Goal: Task Accomplishment & Management: Use online tool/utility

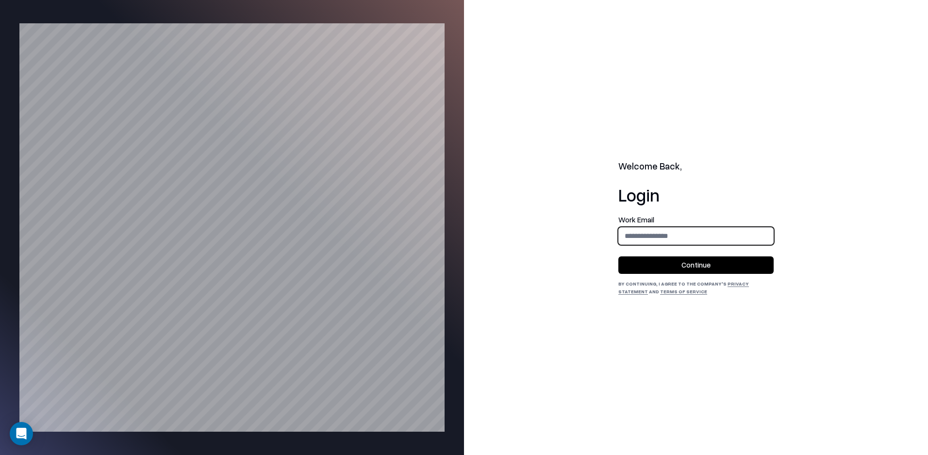
click at [703, 244] on input "email" at bounding box center [696, 236] width 154 height 18
type input "**********"
click at [693, 263] on button "Continue" at bounding box center [695, 264] width 155 height 17
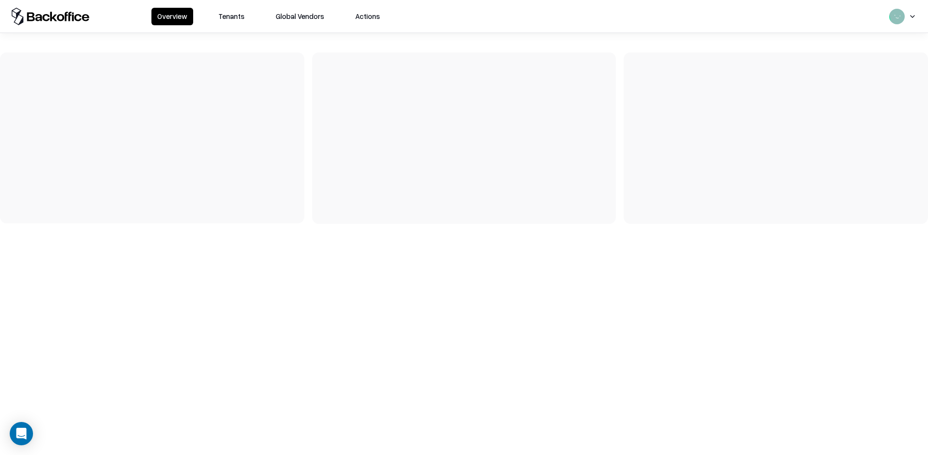
click at [239, 22] on button "Tenants" at bounding box center [232, 16] width 38 height 17
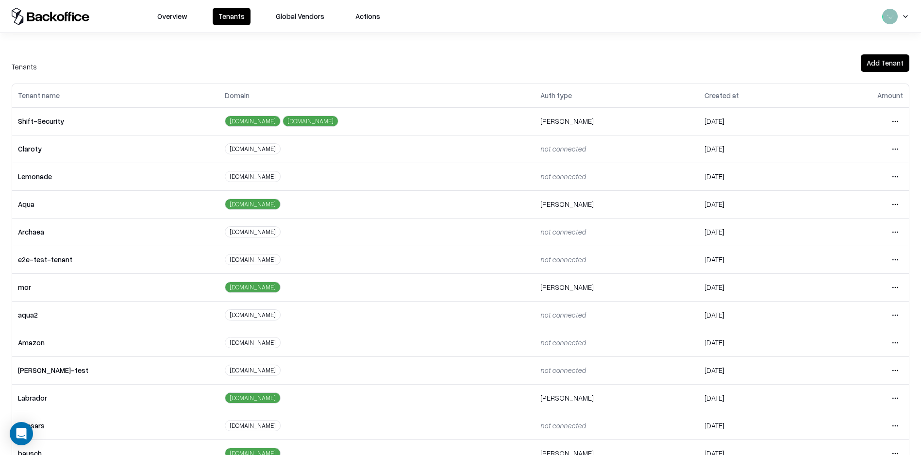
scroll to position [107, 0]
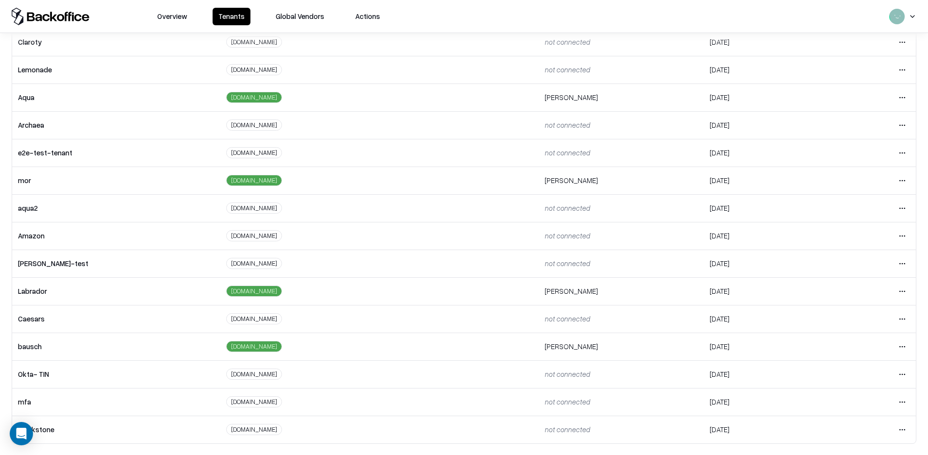
click at [886, 293] on html "Overview Tenants Global Vendors Actions Tenants Add Tenant Tenant name Domain A…" at bounding box center [464, 227] width 928 height 455
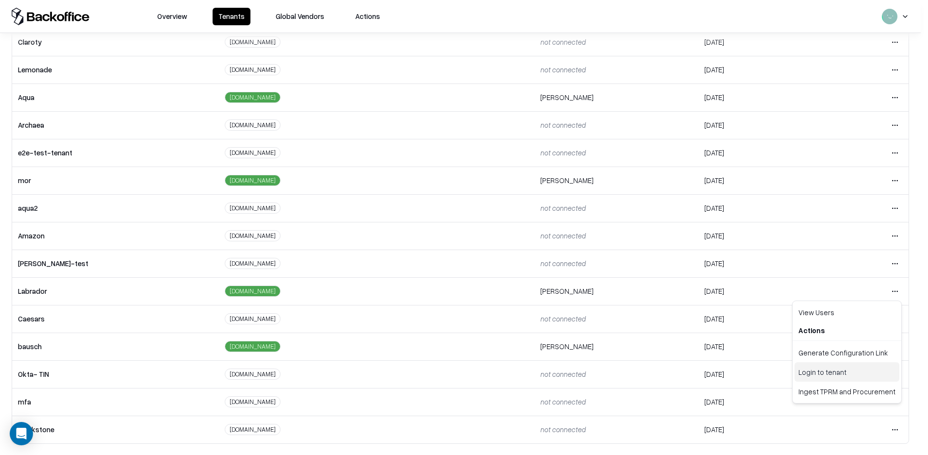
click at [806, 372] on div "Login to tenant" at bounding box center [846, 371] width 105 height 19
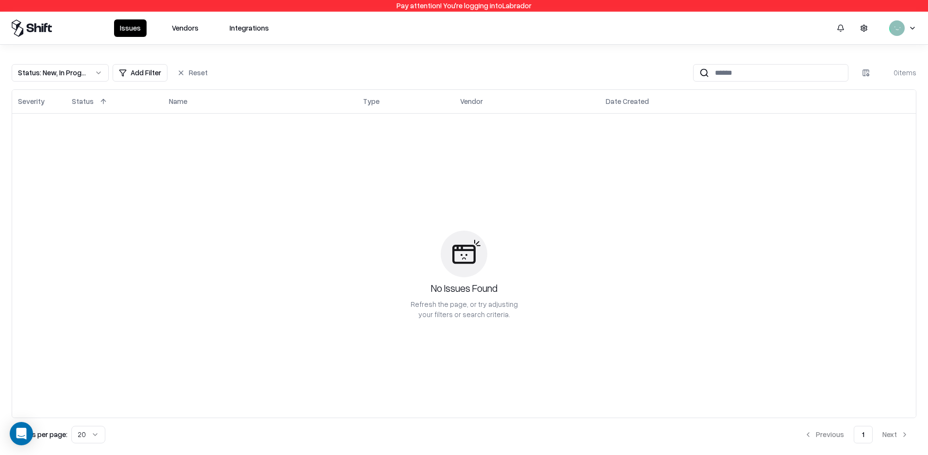
click at [166, 35] on button "Vendors" at bounding box center [185, 27] width 38 height 17
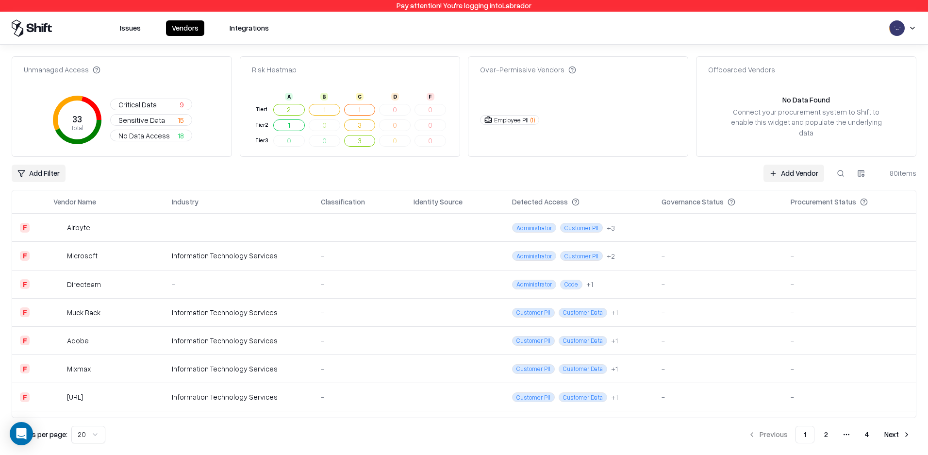
click at [239, 32] on button "Integrations" at bounding box center [249, 28] width 51 height 16
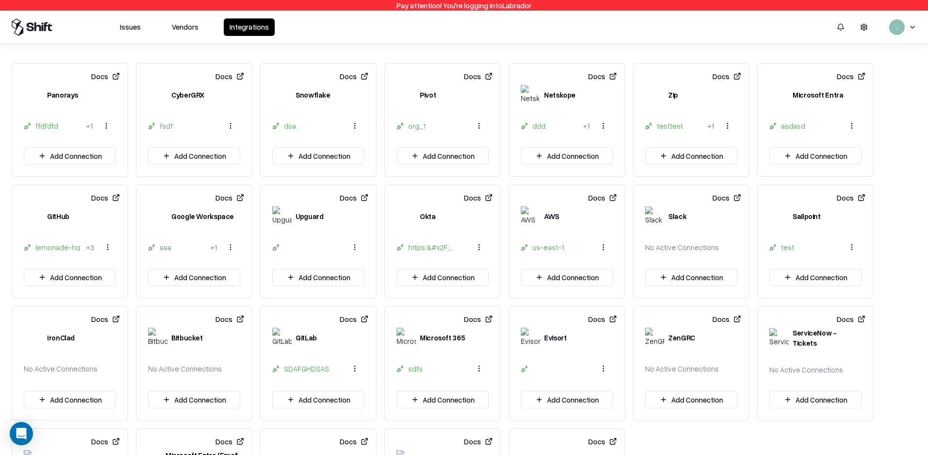
click at [142, 22] on button "Issues" at bounding box center [130, 26] width 33 height 17
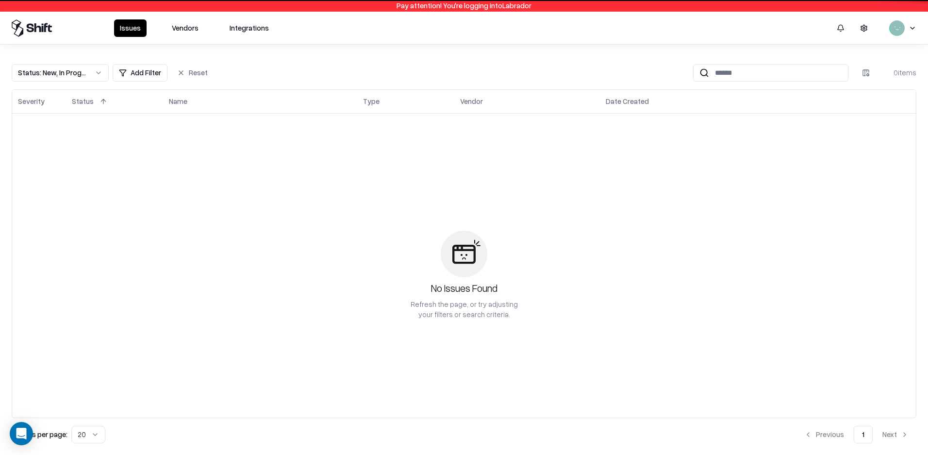
click at [161, 26] on div "Issues Vendors Integrations" at bounding box center [194, 27] width 161 height 17
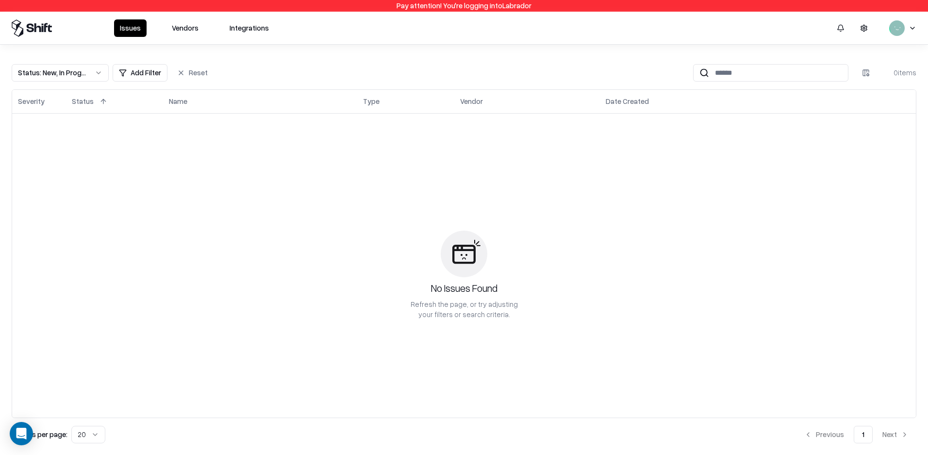
click at [175, 27] on button "Vendors" at bounding box center [185, 27] width 38 height 17
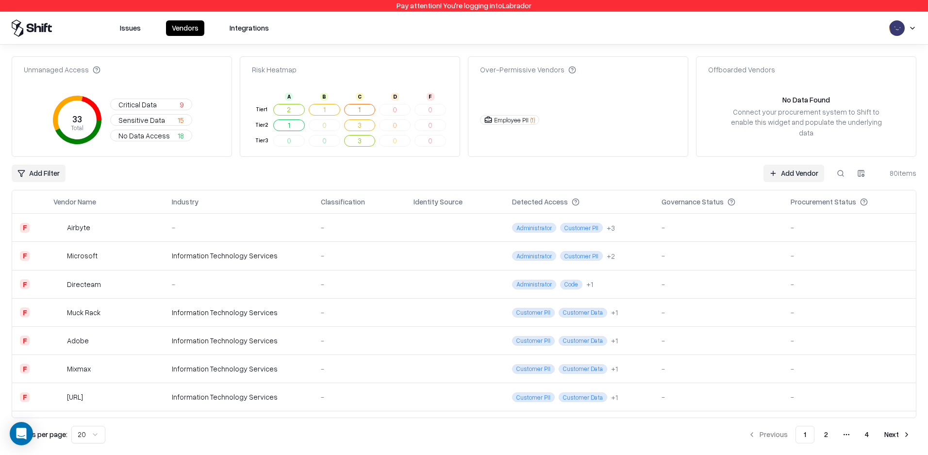
click at [255, 28] on button "Integrations" at bounding box center [249, 28] width 51 height 16
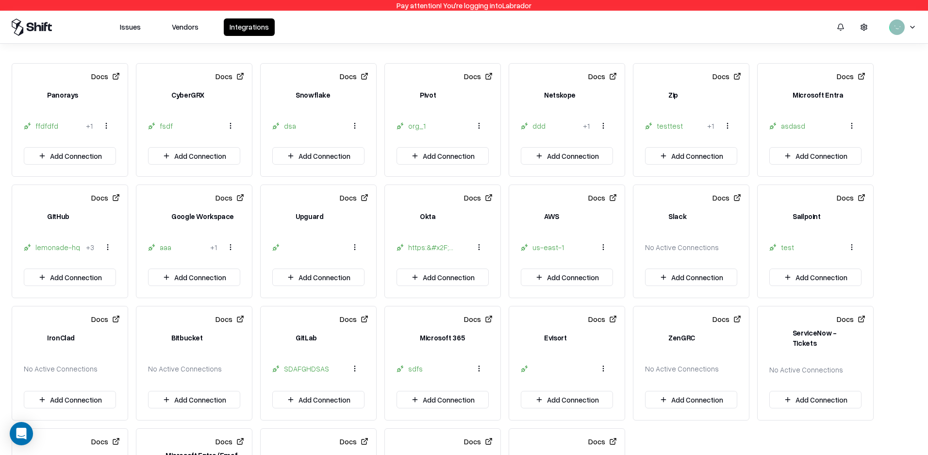
click at [419, 247] on div "https:&#x2F;&#x2F;[DOMAIN_NAME]&#x2F;" at bounding box center [431, 247] width 47 height 10
click at [160, 251] on div "aaa" at bounding box center [183, 247] width 47 height 10
click at [227, 248] on html "Pay attention! You're logging into Labrador Issues Vendors Integrations Docs Pa…" at bounding box center [464, 227] width 928 height 455
click at [230, 294] on div "aaa" at bounding box center [230, 290] width 57 height 22
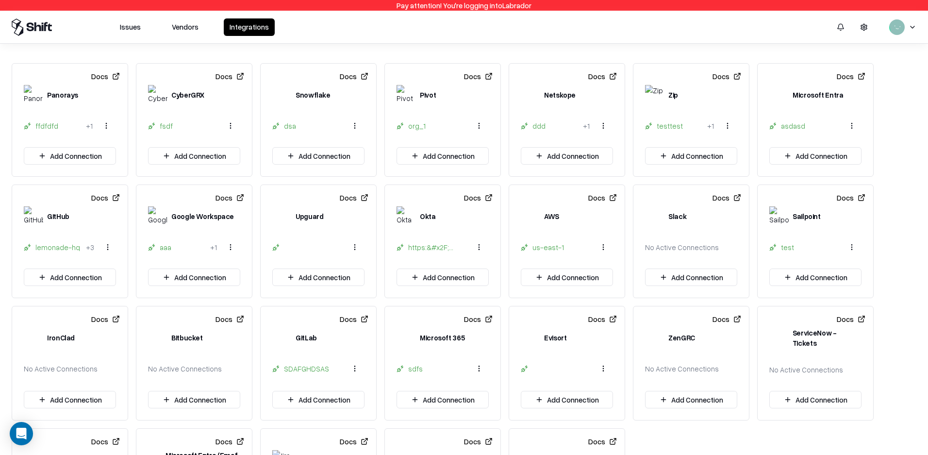
click at [233, 244] on html "Pay attention! You're logging into Labrador Issues Vendors Integrations Docs Pa…" at bounding box center [464, 227] width 928 height 455
click at [220, 314] on div "sdsadasd" at bounding box center [226, 311] width 41 height 16
click at [162, 249] on div "aaa" at bounding box center [177, 247] width 58 height 10
click at [214, 275] on button "Add Connection" at bounding box center [194, 276] width 92 height 17
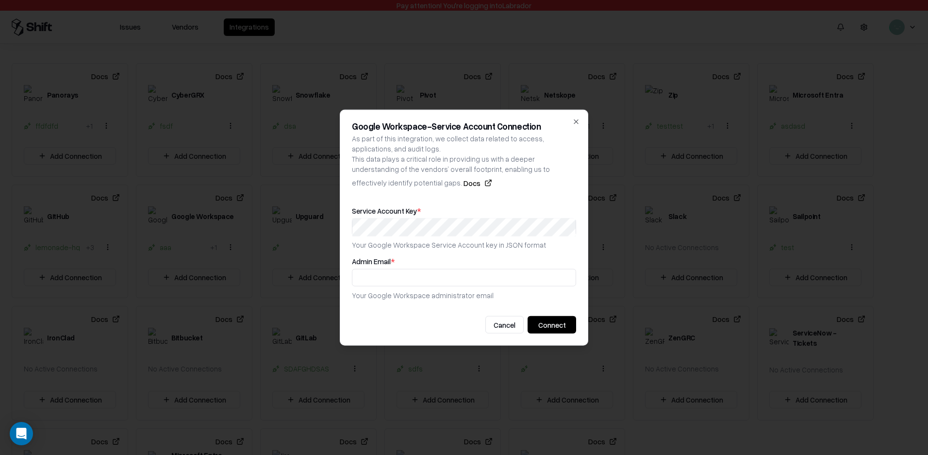
click at [463, 181] on button "Docs" at bounding box center [477, 182] width 29 height 17
click at [463, 180] on button "Docs" at bounding box center [477, 182] width 29 height 17
click at [392, 275] on input "text" at bounding box center [463, 277] width 223 height 18
type input "*"
click at [575, 122] on icon "button" at bounding box center [576, 121] width 4 height 4
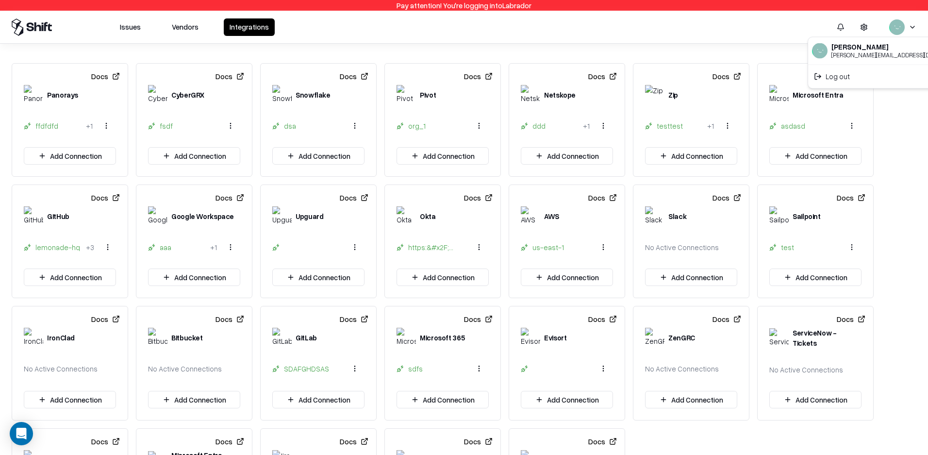
click at [732, 76] on html "Pay attention! You're logging into Labrador Issues Vendors Integrations Docs Pa…" at bounding box center [464, 227] width 928 height 455
click at [890, 121] on html "Pay attention! You're logging into Labrador Issues Vendors Integrations Docs Pa…" at bounding box center [464, 227] width 928 height 455
click at [207, 286] on div "Add Connection" at bounding box center [194, 282] width 116 height 29
click at [206, 278] on button "Add Connection" at bounding box center [194, 276] width 92 height 17
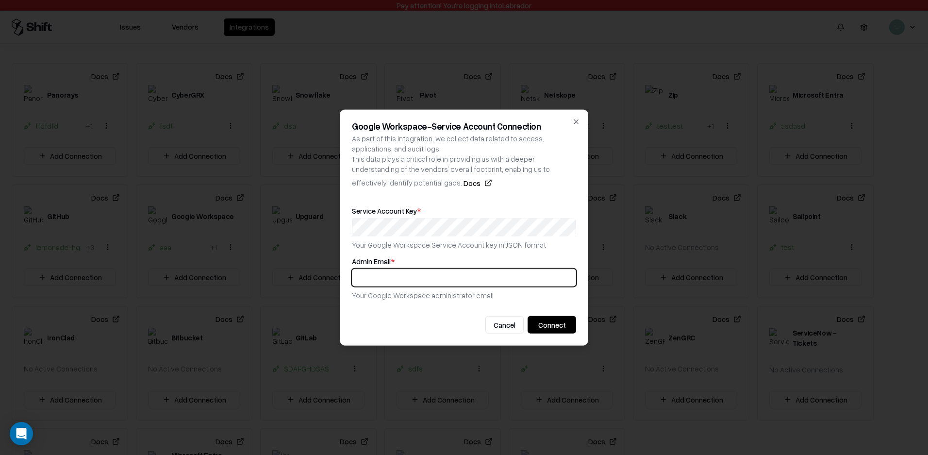
click at [424, 280] on input "text" at bounding box center [463, 277] width 223 height 18
paste input "**********"
type input "**********"
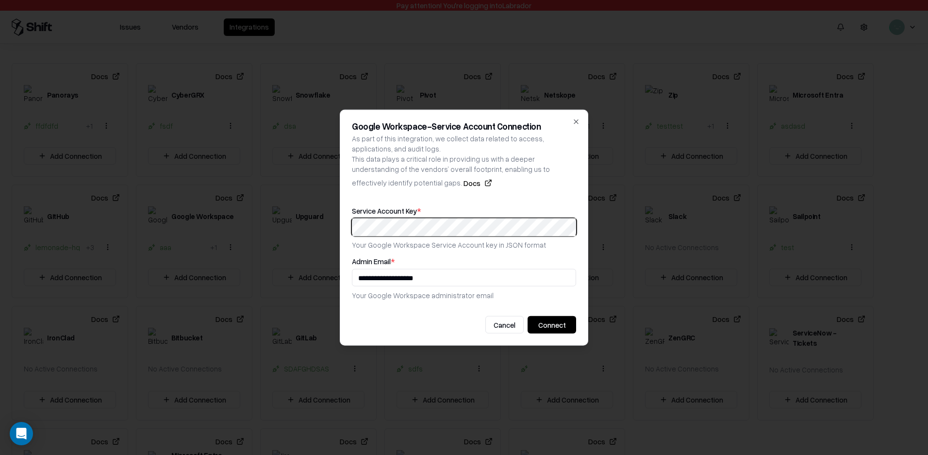
scroll to position [0, 3404]
click at [567, 330] on button "Connect" at bounding box center [552, 324] width 49 height 17
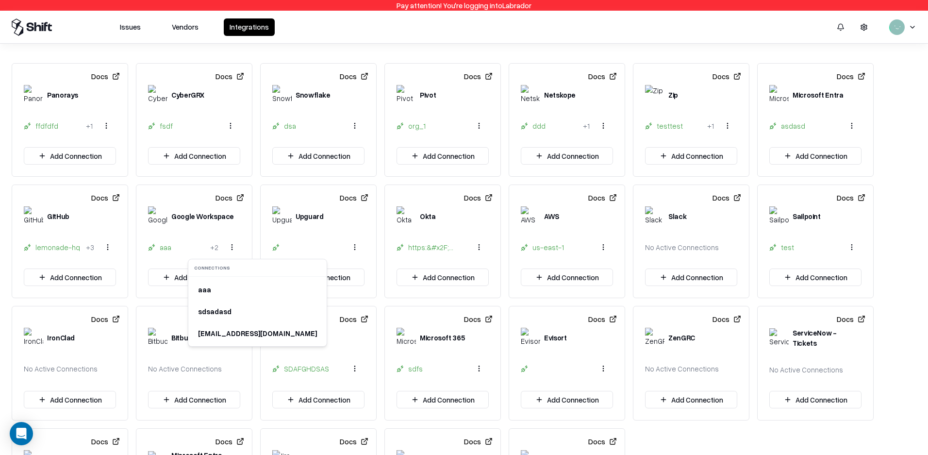
click at [230, 249] on html "Pay attention! You're logging into Labrador Issues Vendors Integrations Docs Pa…" at bounding box center [464, 227] width 928 height 455
click at [226, 334] on div "[EMAIL_ADDRESS][DOMAIN_NAME]" at bounding box center [257, 333] width 127 height 16
click at [171, 248] on div "aaa" at bounding box center [183, 247] width 47 height 10
click at [180, 220] on div "Google Workspace" at bounding box center [202, 216] width 63 height 10
